Goal: Navigation & Orientation: Go to known website

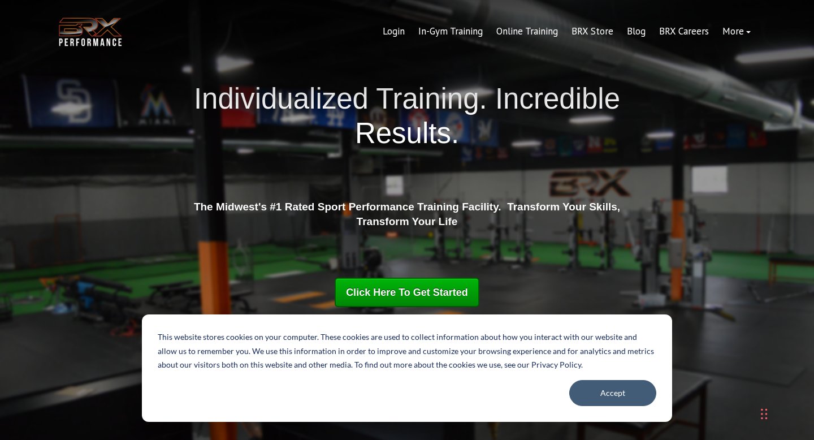
click at [75, 28] on img at bounding box center [91, 32] width 68 height 34
